Goal: Task Accomplishment & Management: Use online tool/utility

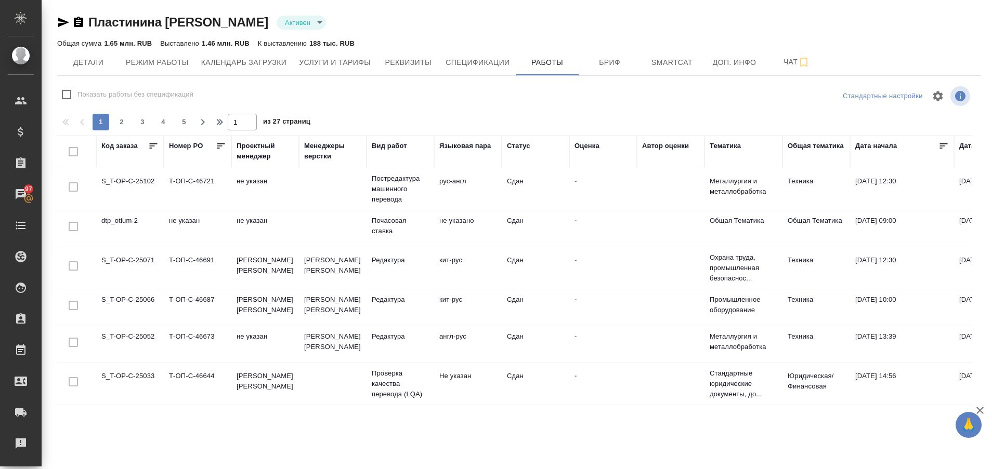
scroll to position [760, 0]
click at [122, 128] on button "2" at bounding box center [121, 122] width 17 height 17
type input "2"
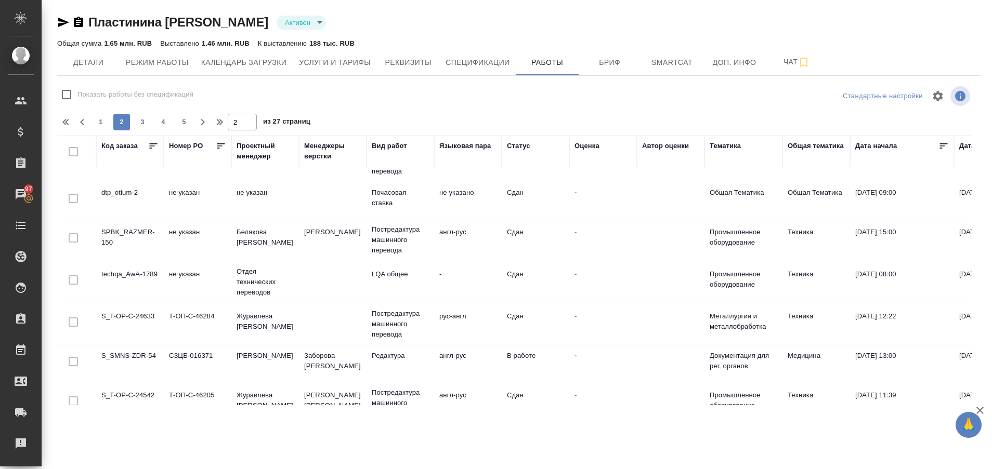
click at [132, 353] on td "S_SMNS-ZDR-54" at bounding box center [130, 364] width 68 height 36
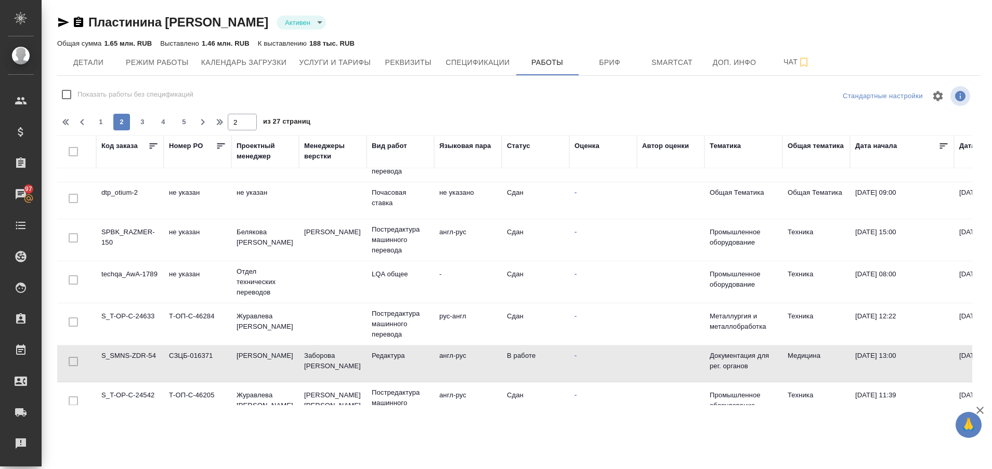
click at [132, 353] on td "S_SMNS-ZDR-54" at bounding box center [130, 364] width 68 height 36
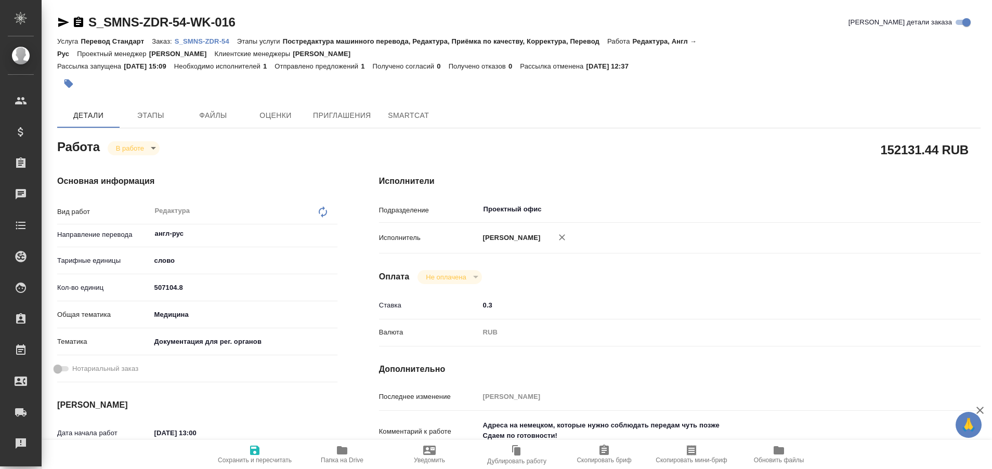
type textarea "x"
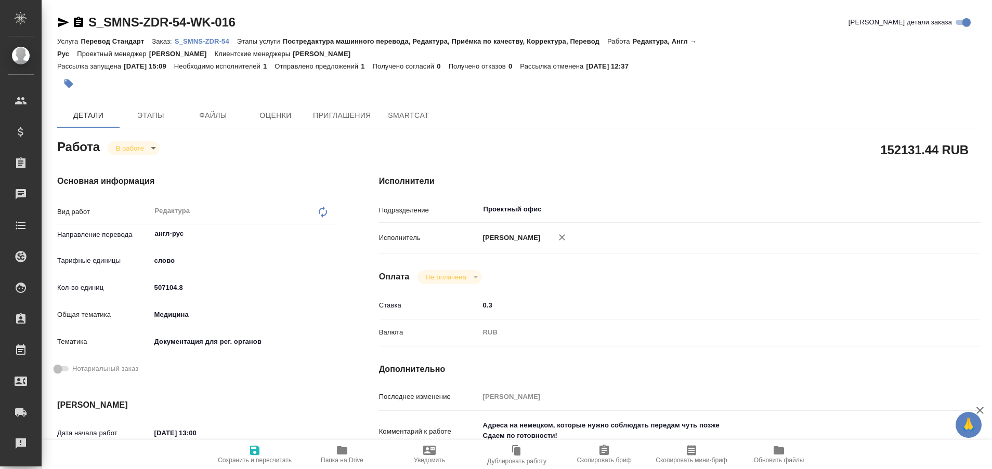
type textarea "x"
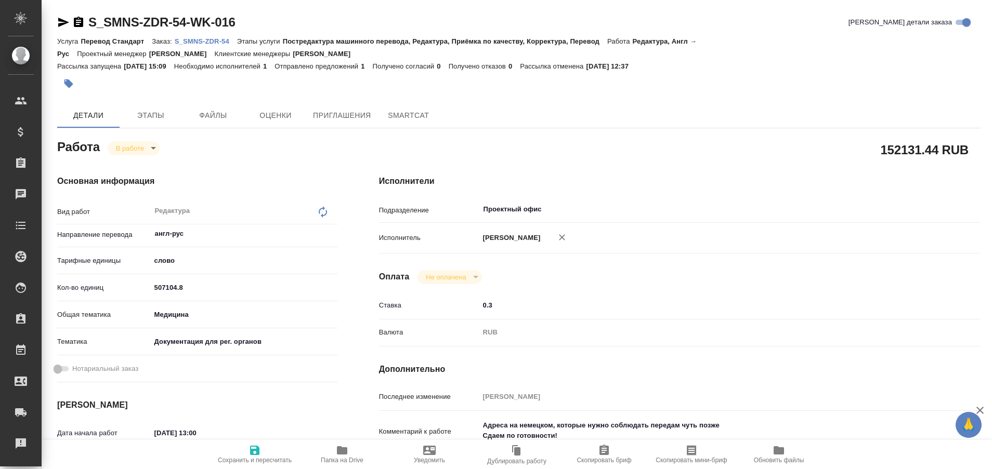
type textarea "x"
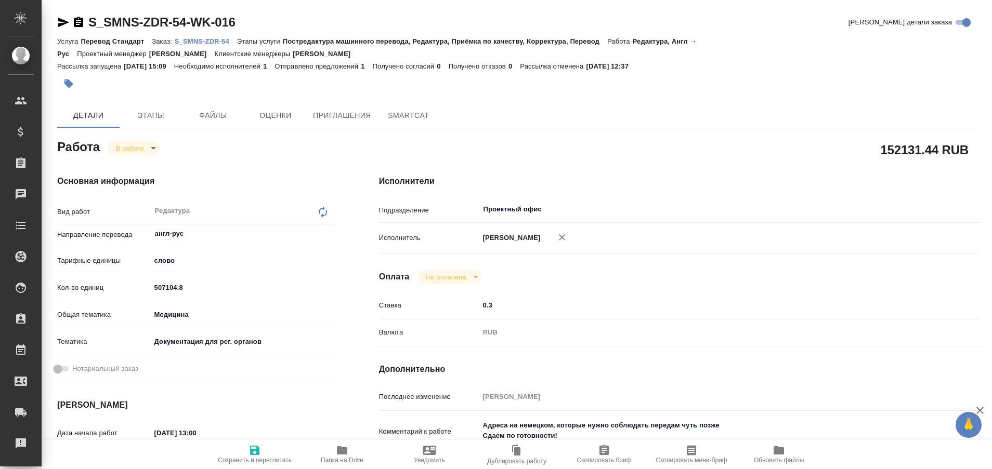
type textarea "x"
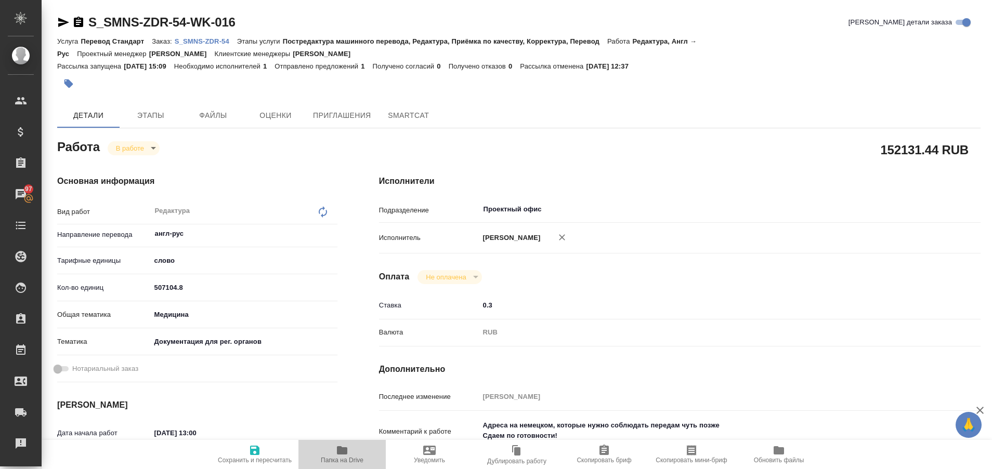
click at [345, 450] on icon "button" at bounding box center [342, 450] width 10 height 8
